Goal: Transaction & Acquisition: Subscribe to service/newsletter

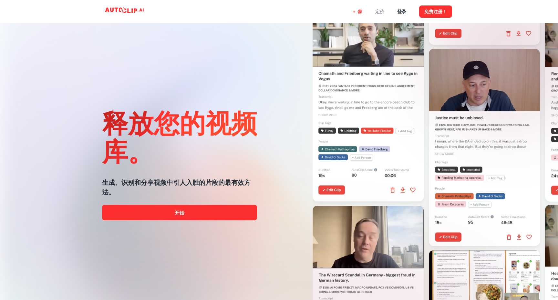
click at [379, 12] on font "定价" at bounding box center [379, 11] width 9 height 5
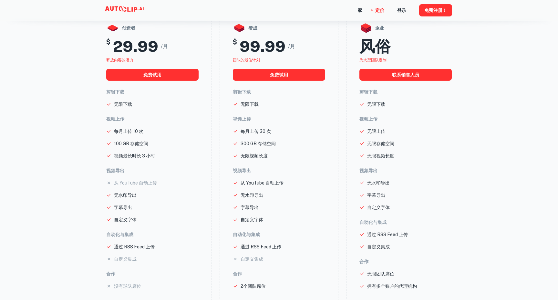
scroll to position [92, 0]
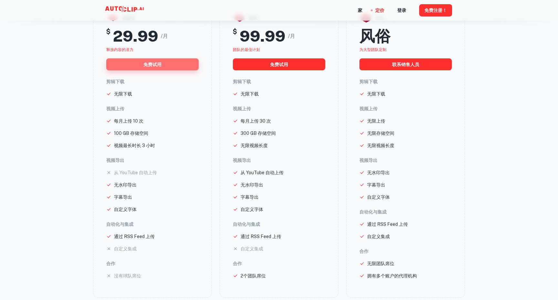
click at [165, 65] on button "免费试用" at bounding box center [152, 64] width 92 height 12
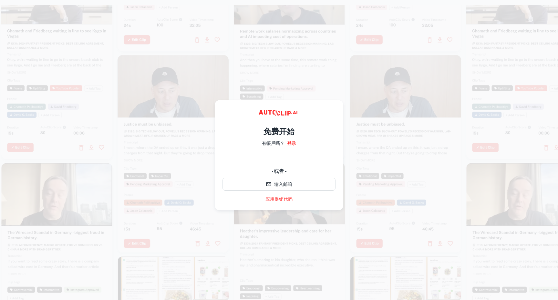
click at [279, 132] on font "免费开始" at bounding box center [278, 131] width 31 height 9
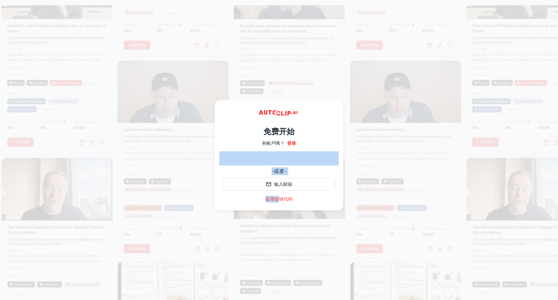
drag, startPoint x: 278, startPoint y: 198, endPoint x: 237, endPoint y: 149, distance: 63.9
click at [238, 148] on div "免费开始 有帳戶嗎？ 登录 - 或者 - 输入邮箱 应用促销代码" at bounding box center [278, 161] width 113 height 82
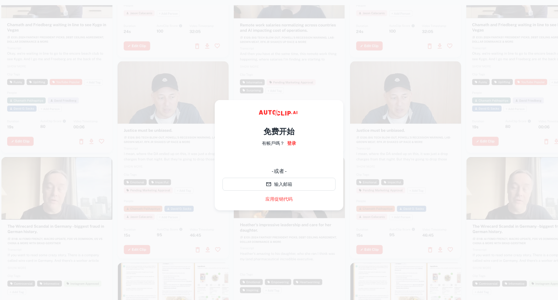
click at [254, 123] on div "免费开始 有帳戶嗎？ 登录 - 或者 - 输入邮箱 应用促销代码" at bounding box center [278, 161] width 113 height 82
click at [293, 67] on div at bounding box center [289, 52] width 111 height 197
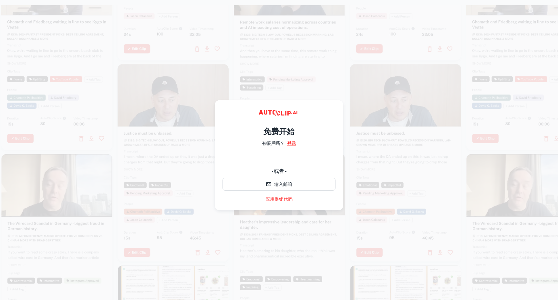
click at [290, 143] on font "登录" at bounding box center [291, 143] width 9 height 5
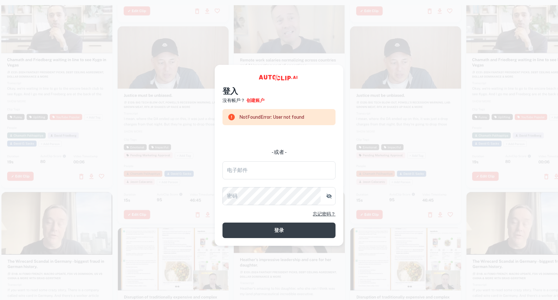
click at [170, 141] on div at bounding box center [172, 124] width 111 height 197
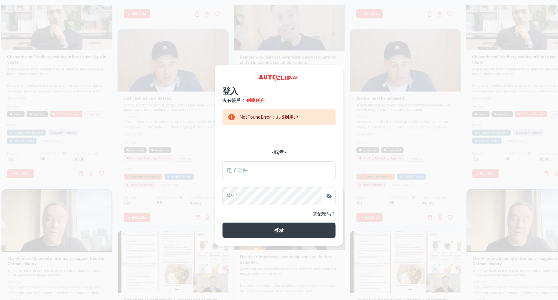
click at [281, 117] on font "NotFoundError：未找到用户" at bounding box center [268, 117] width 59 height 5
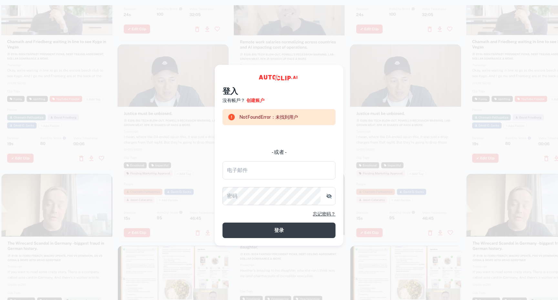
click at [220, 69] on div "登入 沒有帳戶？ 创建账户 NotFoundError：未找到用户 - 或者 - 电子邮件 电子邮件 密码 密码 忘记密码？ 登录" at bounding box center [279, 155] width 128 height 181
